Goal: Complete application form: Complete application form

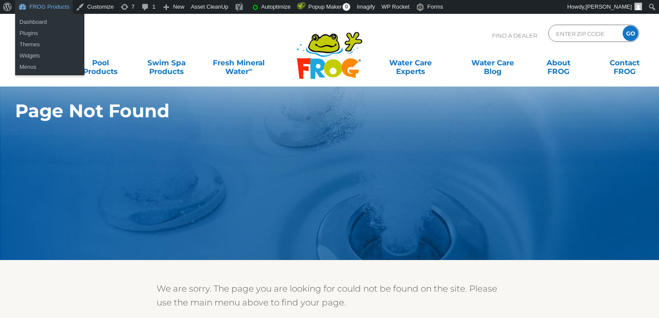
click at [125, 26] on div "Find A Dealer ENTER ZIP CODE GO" at bounding box center [329, 39] width 641 height 29
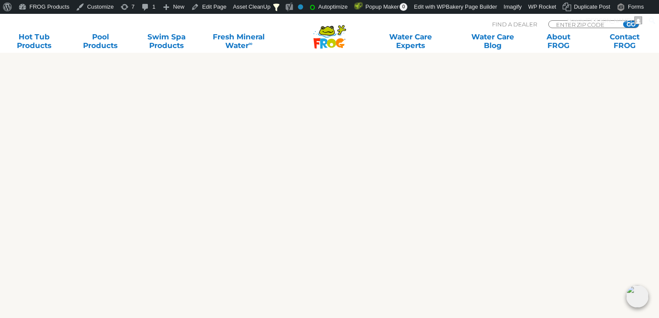
scroll to position [380, 0]
